Goal: Book appointment/travel/reservation

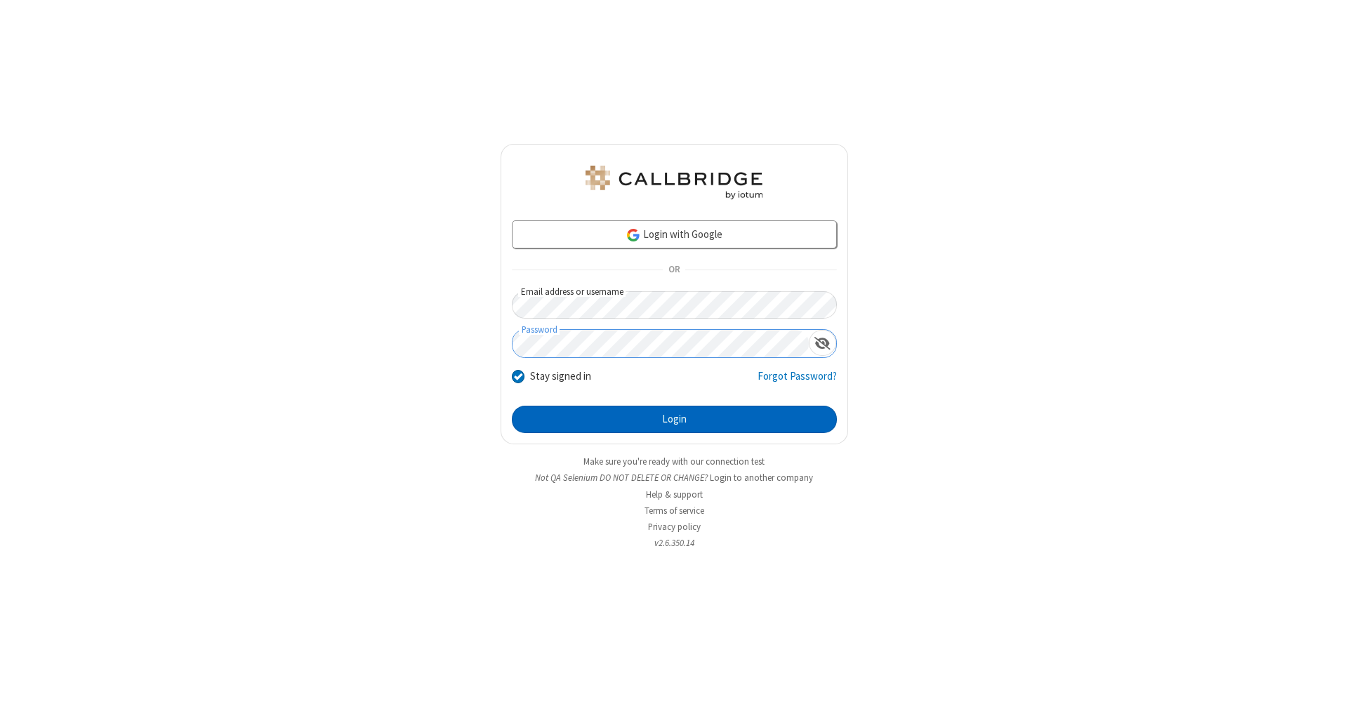
click at [674, 420] on button "Login" at bounding box center [674, 420] width 325 height 28
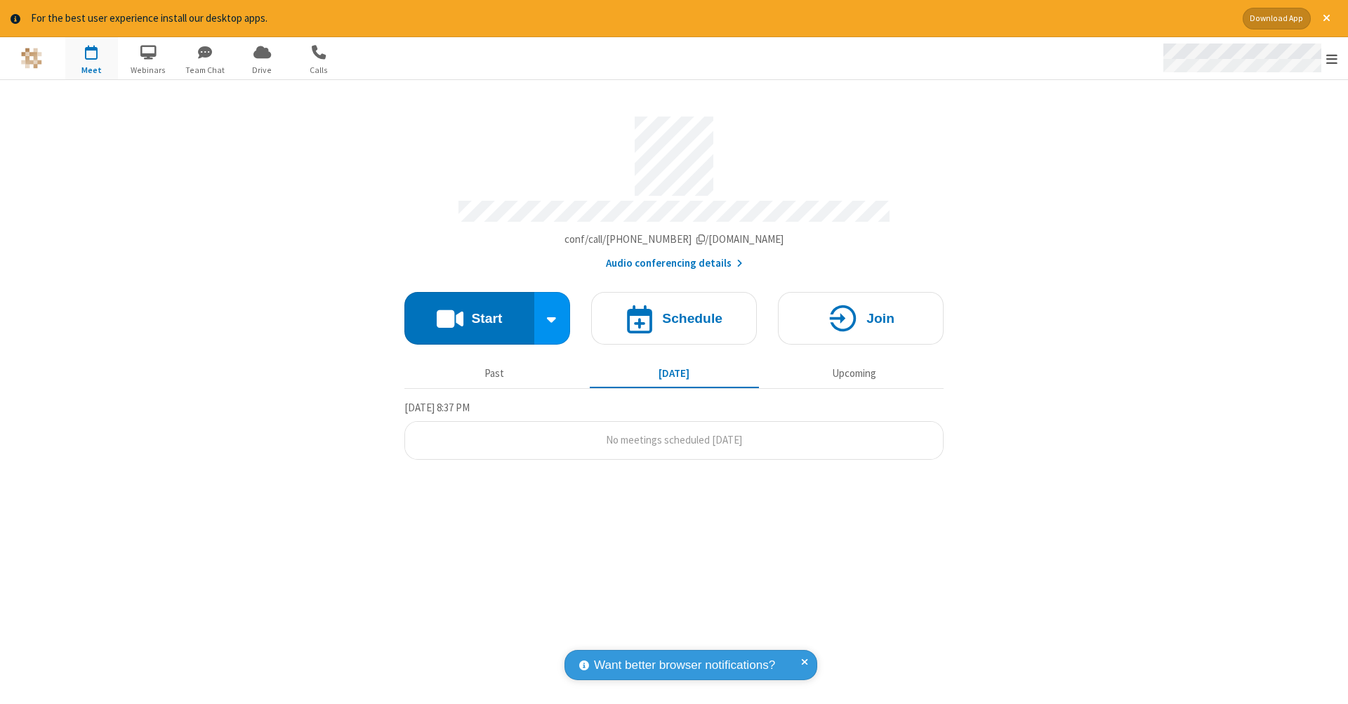
click at [1332, 59] on span "Open menu" at bounding box center [1331, 59] width 11 height 14
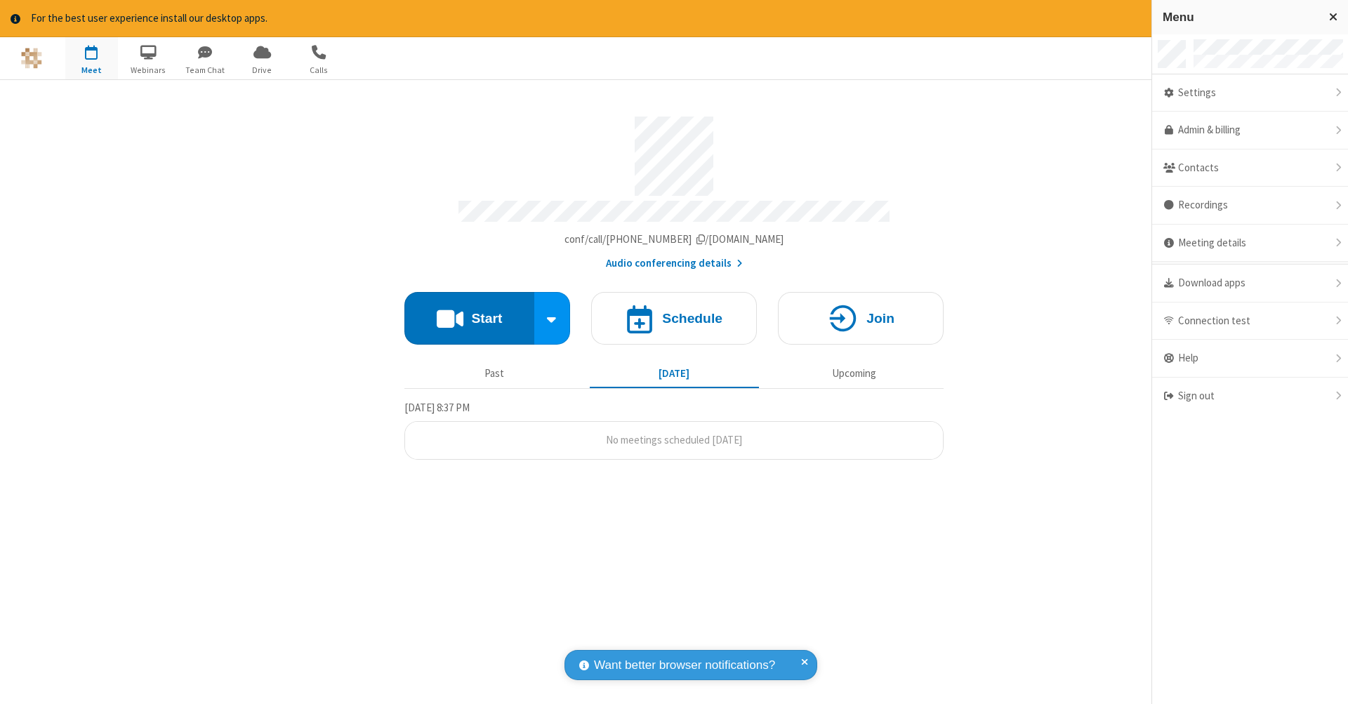
click at [91, 58] on span "button" at bounding box center [91, 52] width 53 height 24
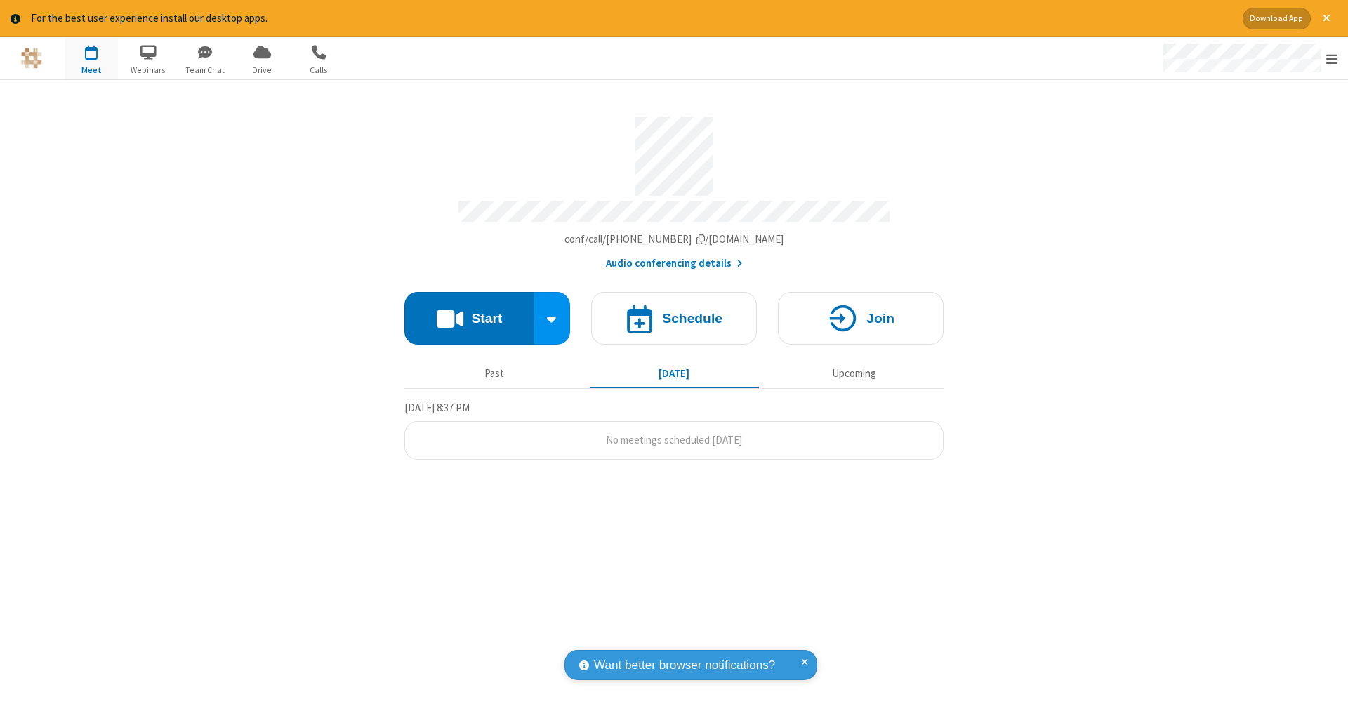
click at [91, 58] on span "button" at bounding box center [91, 52] width 53 height 24
click at [674, 312] on h4 "Schedule" at bounding box center [692, 318] width 60 height 13
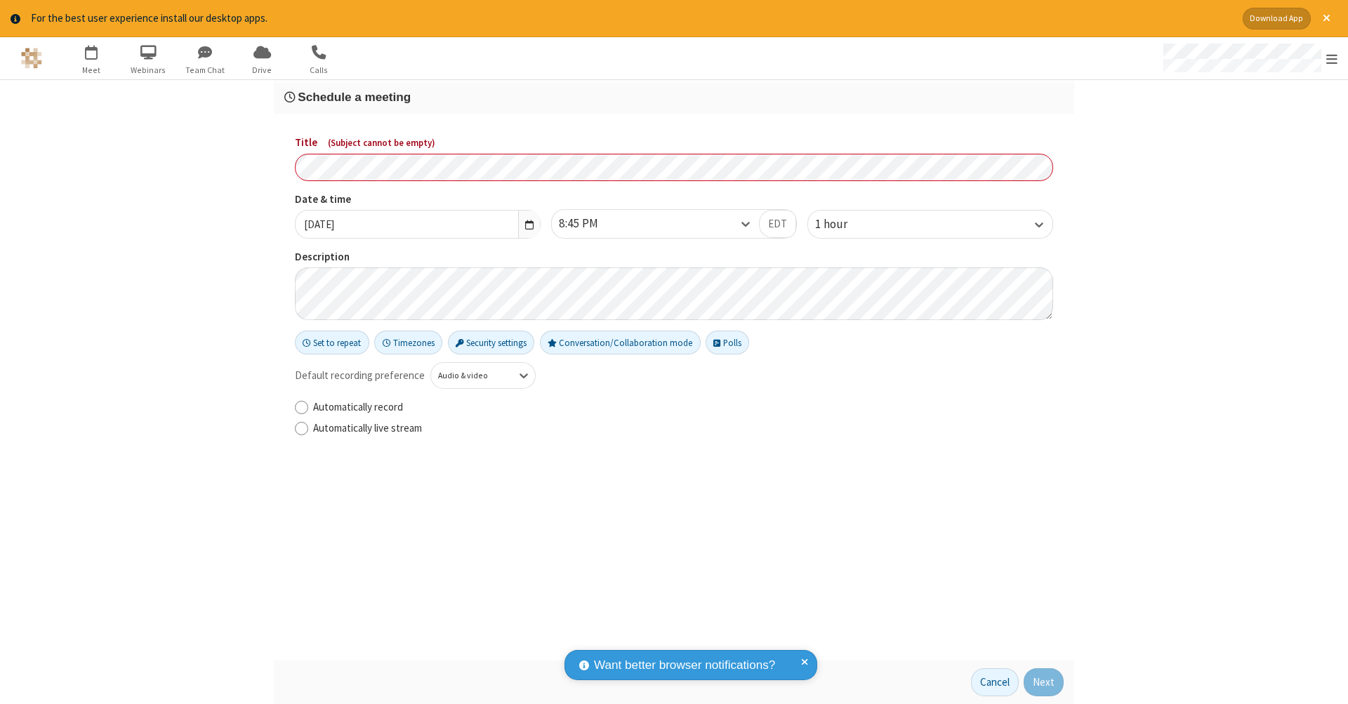
click at [674, 96] on h3 "Schedule a meeting" at bounding box center [673, 97] width 779 height 13
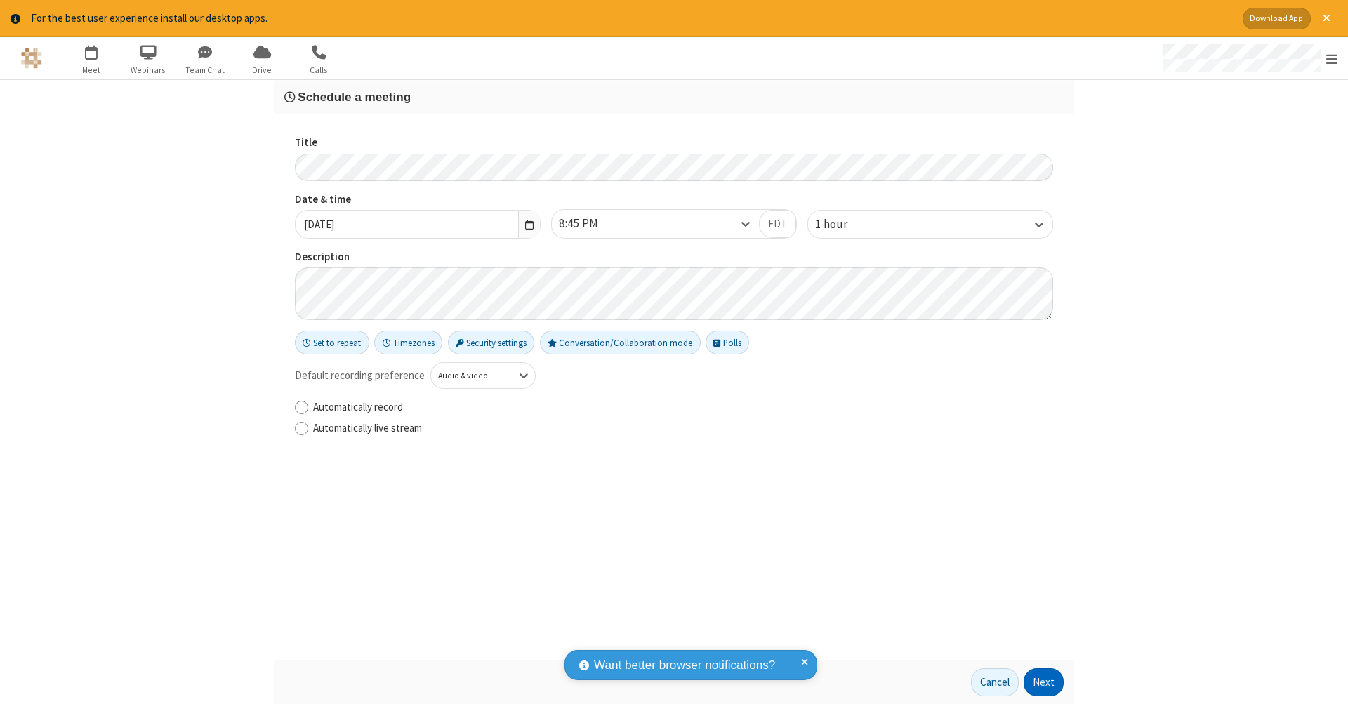
click at [1044, 682] on button "Next" at bounding box center [1044, 682] width 40 height 28
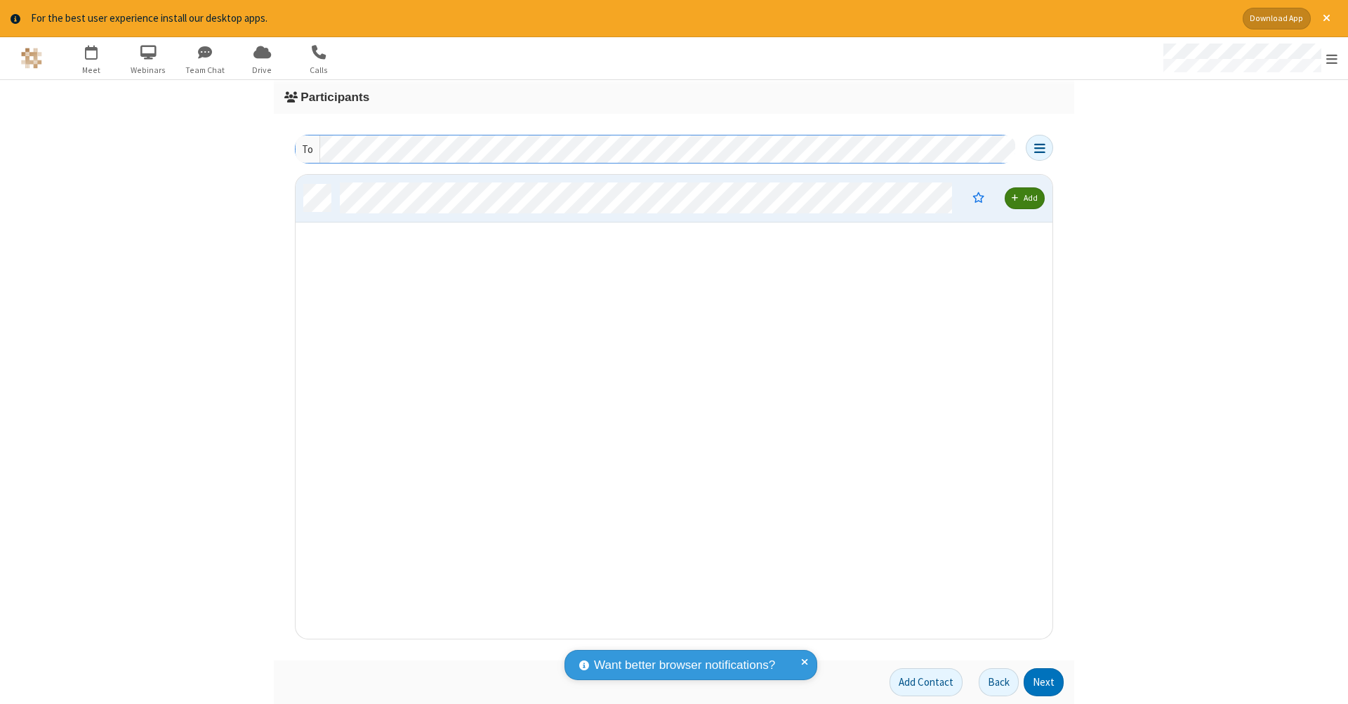
scroll to position [11, 11]
click at [1044, 682] on button "Next" at bounding box center [1044, 682] width 40 height 28
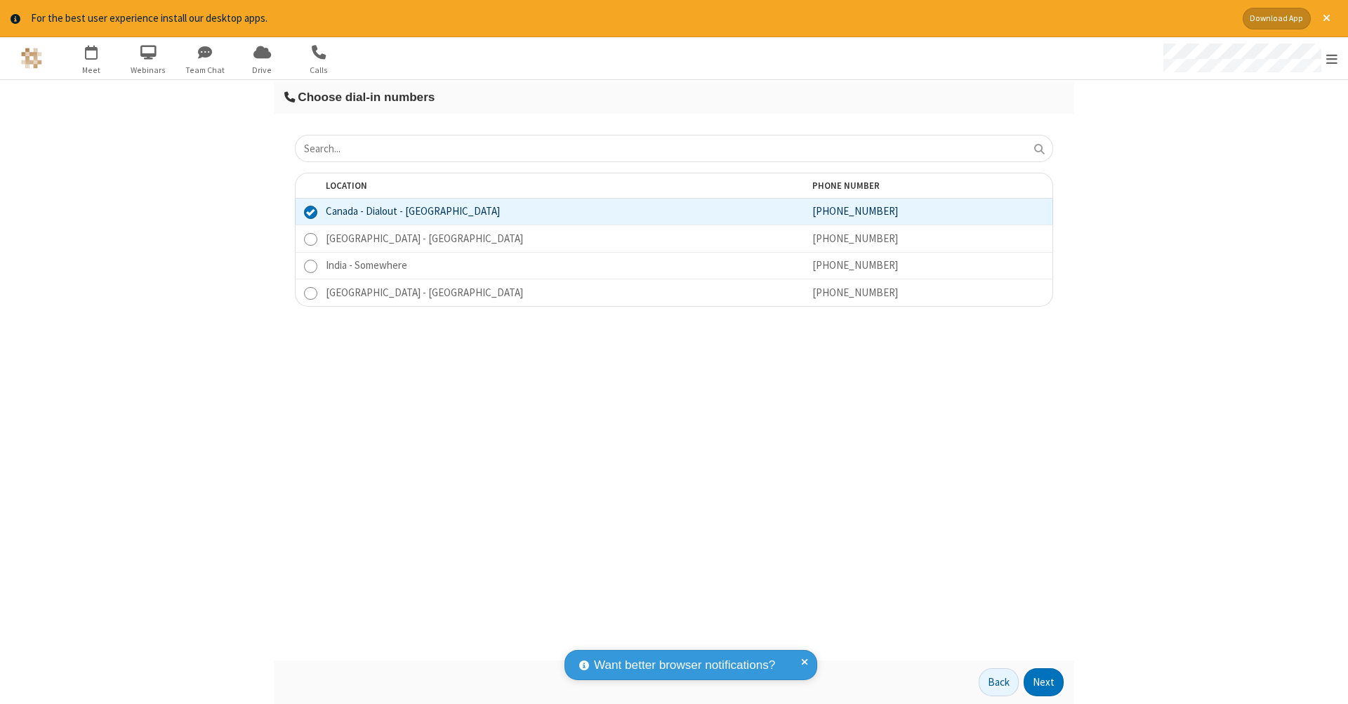
click at [1044, 682] on button "Next" at bounding box center [1044, 682] width 40 height 28
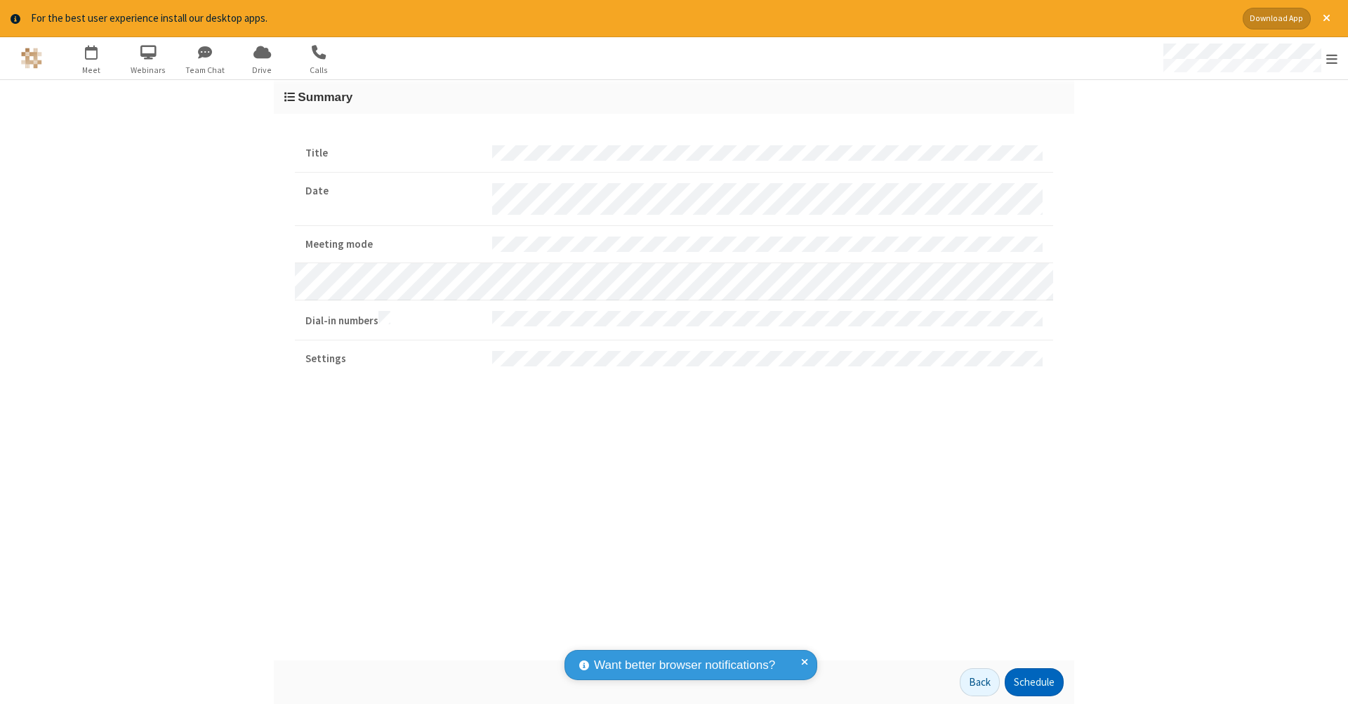
click at [1033, 682] on button "Schedule" at bounding box center [1034, 682] width 59 height 28
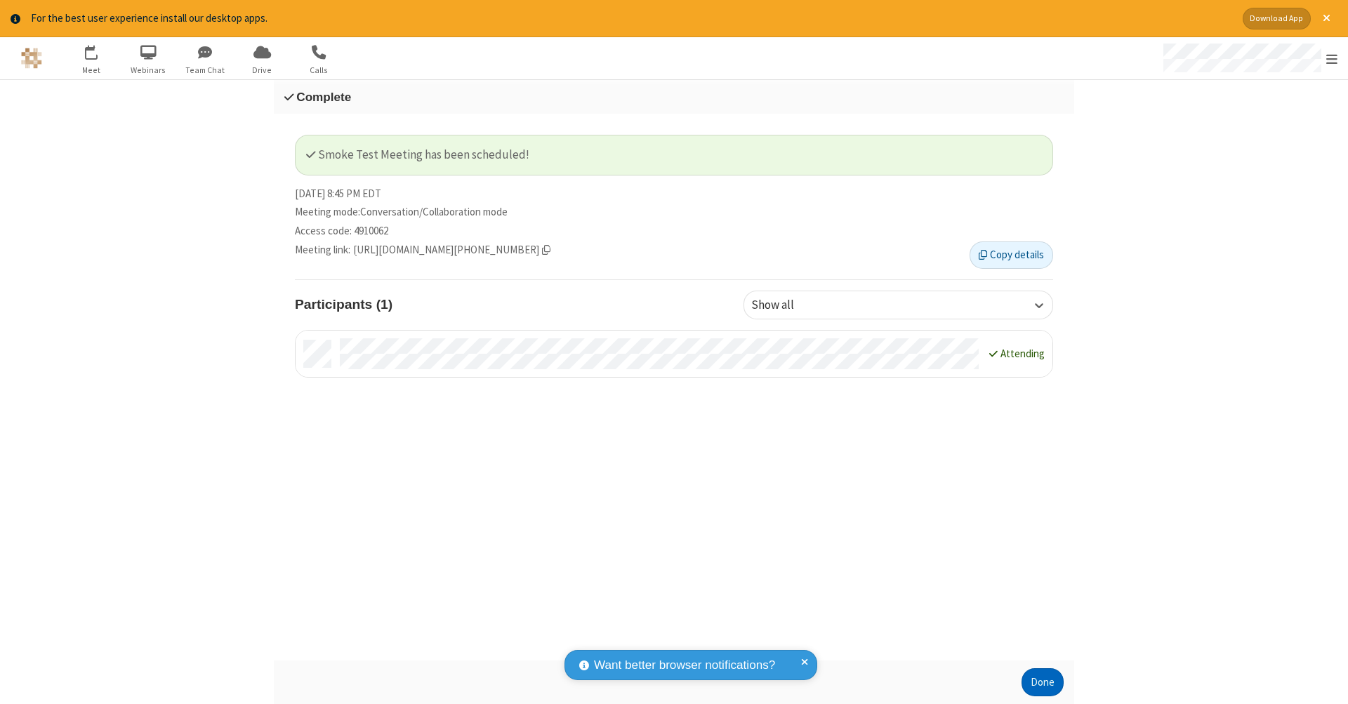
click at [1042, 682] on button "Done" at bounding box center [1042, 682] width 42 height 28
